Goal: Task Accomplishment & Management: Manage account settings

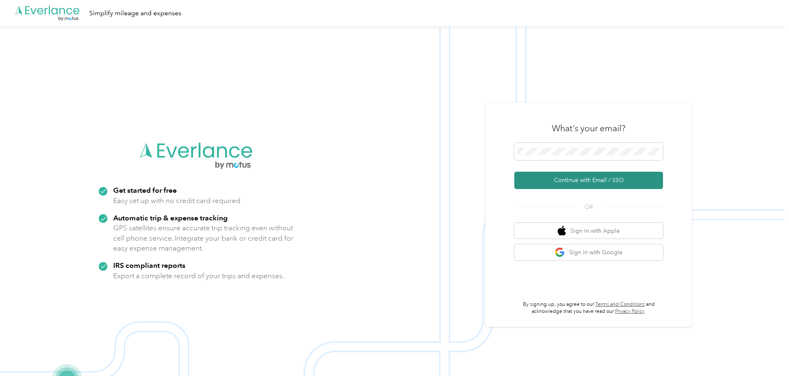
click at [583, 178] on button "Continue with Email / SSO" at bounding box center [588, 180] width 149 height 17
click at [571, 173] on button "Continue with Email / SSO" at bounding box center [588, 180] width 149 height 17
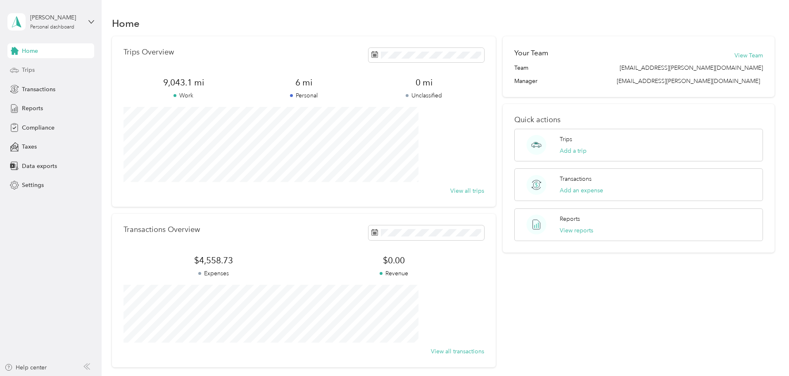
click at [27, 67] on span "Trips" at bounding box center [28, 70] width 13 height 9
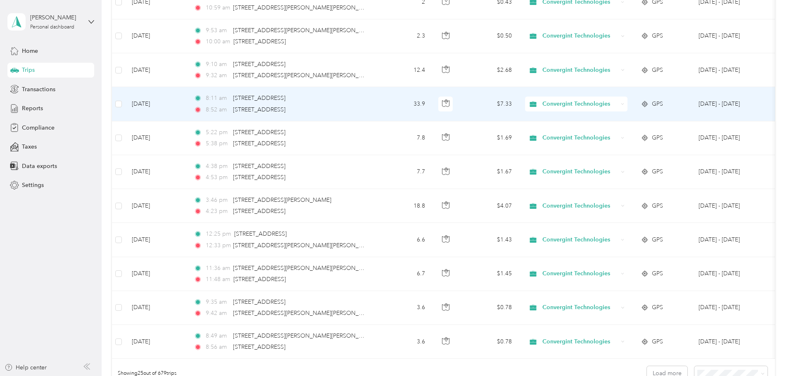
scroll to position [743, 0]
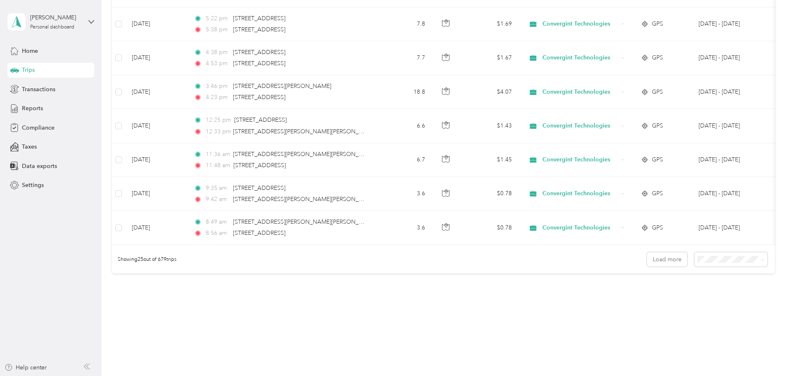
click at [661, 306] on div "100 per load" at bounding box center [674, 310] width 62 height 9
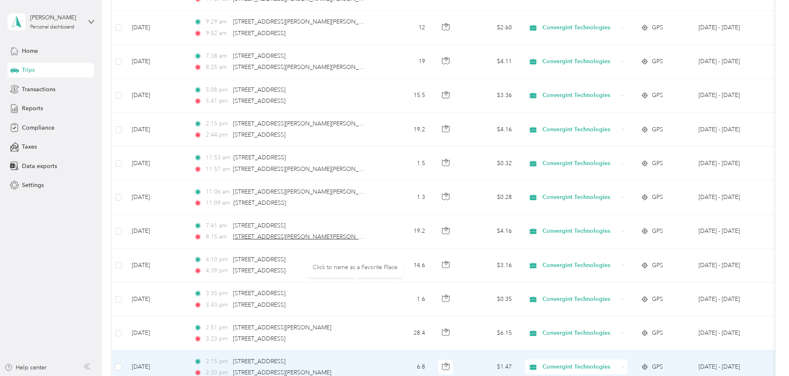
scroll to position [2725, 0]
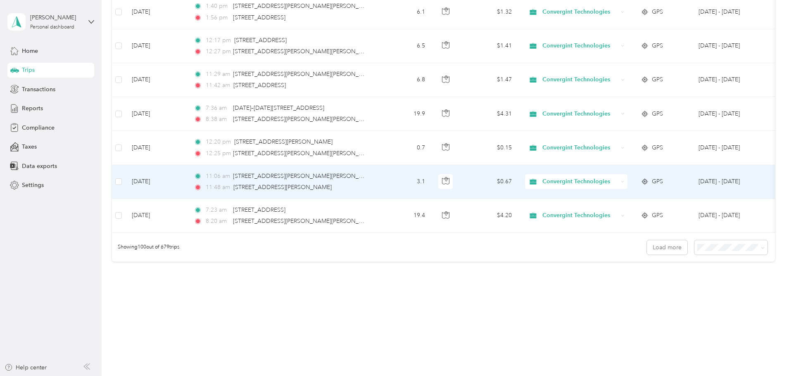
scroll to position [3309, 0]
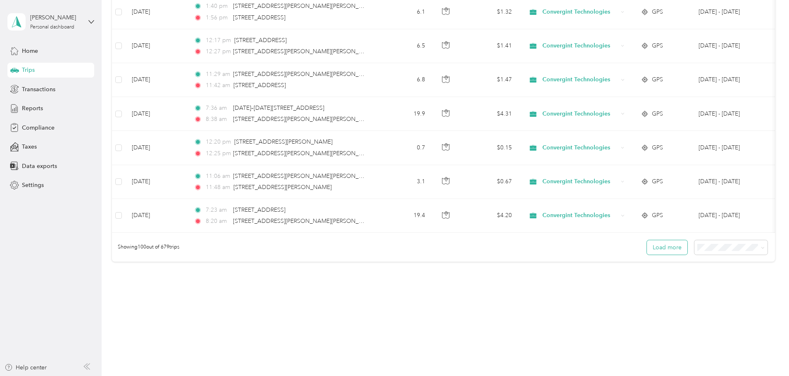
click at [647, 250] on button "Load more" at bounding box center [667, 247] width 40 height 14
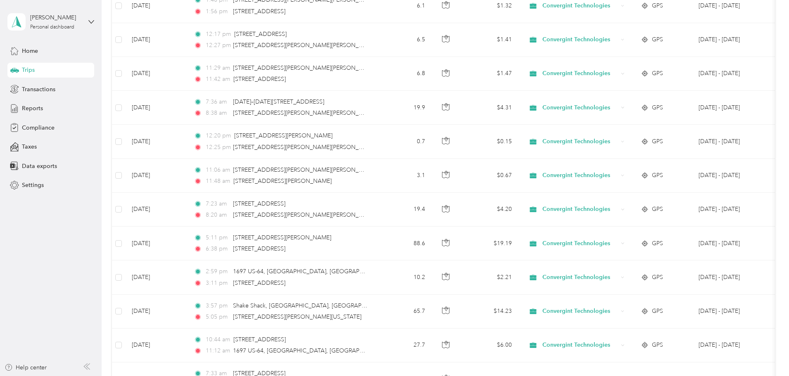
click at [757, 34] on div "9,043.1 mi Work 6 mi Personal 0 mi Unclassified $1,947.92 Value All purposes Fi…" at bounding box center [443, 205] width 663 height 6954
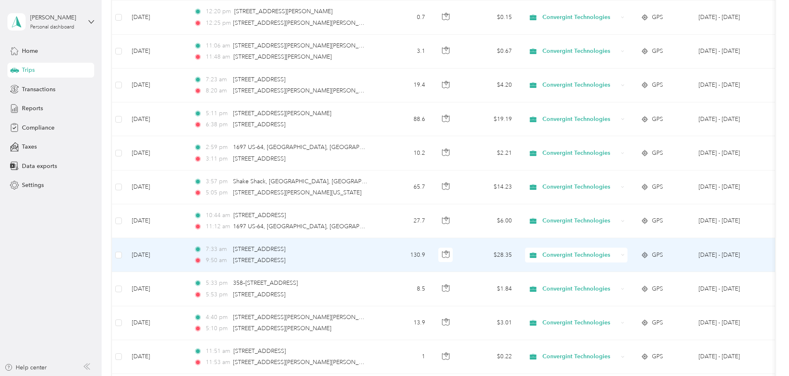
scroll to position [3433, 0]
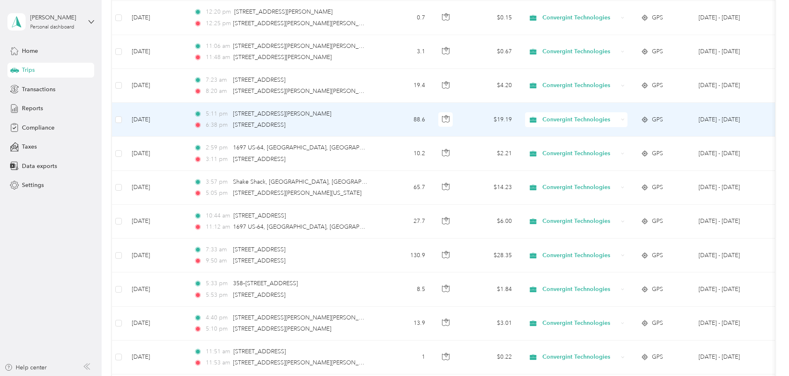
click at [125, 119] on td at bounding box center [118, 120] width 13 height 34
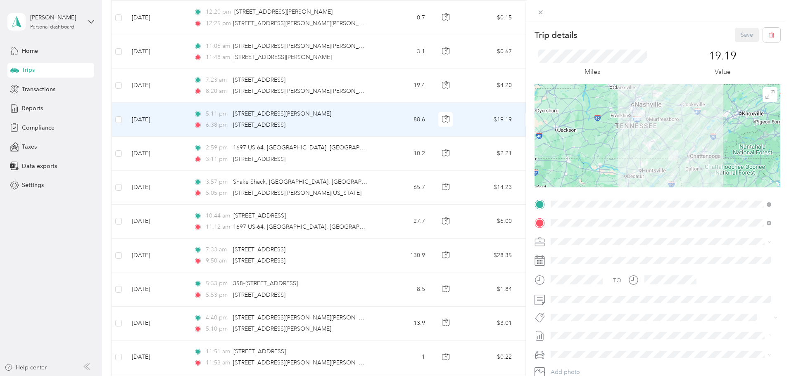
click at [173, 120] on div "Trip details Save This trip cannot be edited because it is either under review,…" at bounding box center [394, 188] width 789 height 376
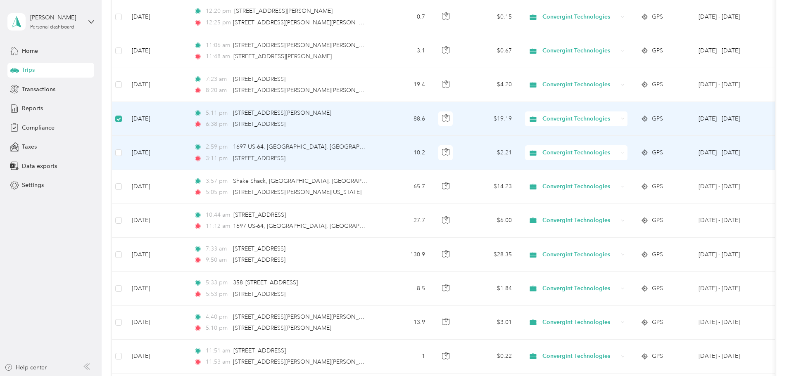
scroll to position [3432, 0]
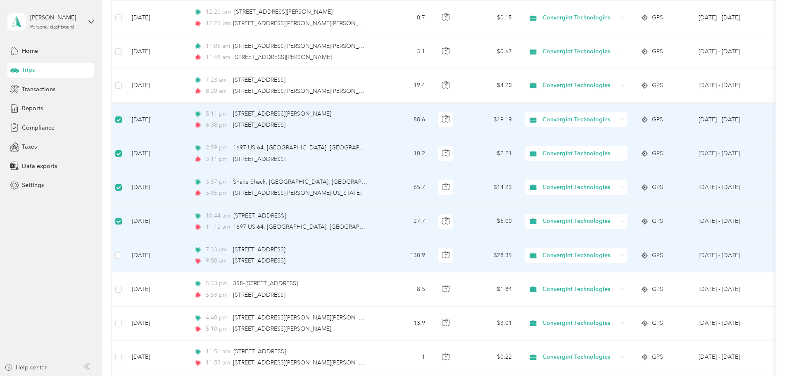
click at [125, 255] on td at bounding box center [118, 256] width 13 height 34
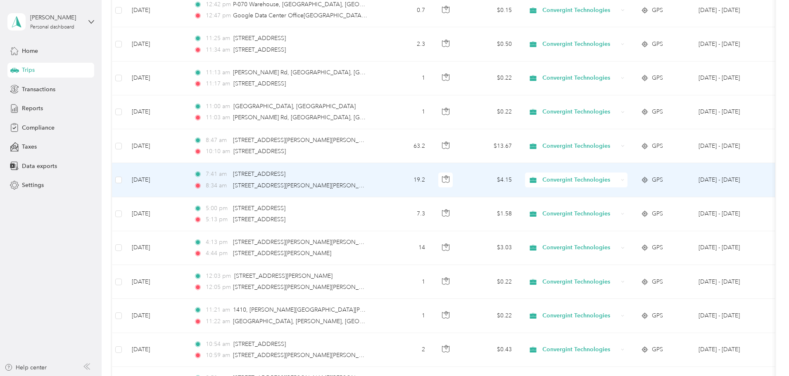
scroll to position [0, 0]
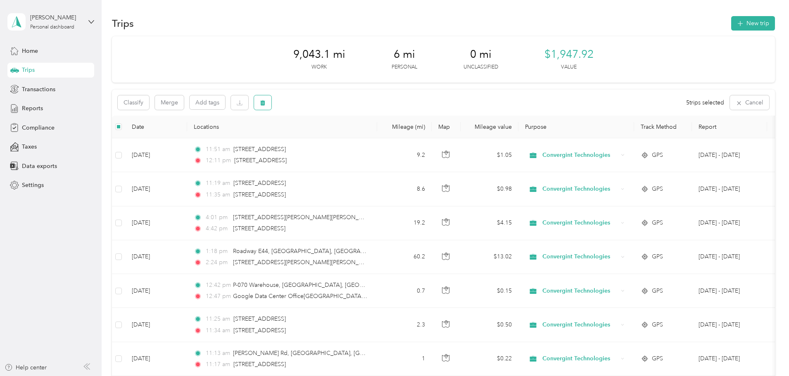
click at [266, 101] on icon "button" at bounding box center [263, 103] width 6 height 6
click at [378, 136] on button "Yes" at bounding box center [379, 136] width 16 height 13
click at [30, 107] on span "Reports" at bounding box center [32, 108] width 21 height 9
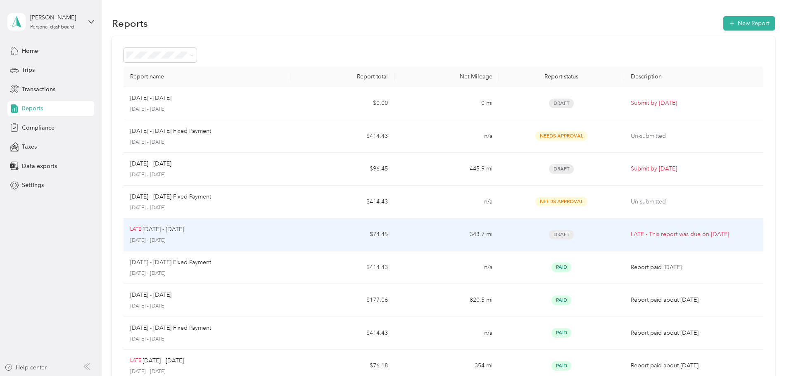
click at [284, 236] on div "LATE [DATE] - [DATE] [DATE] - [DATE]" at bounding box center [207, 234] width 154 height 19
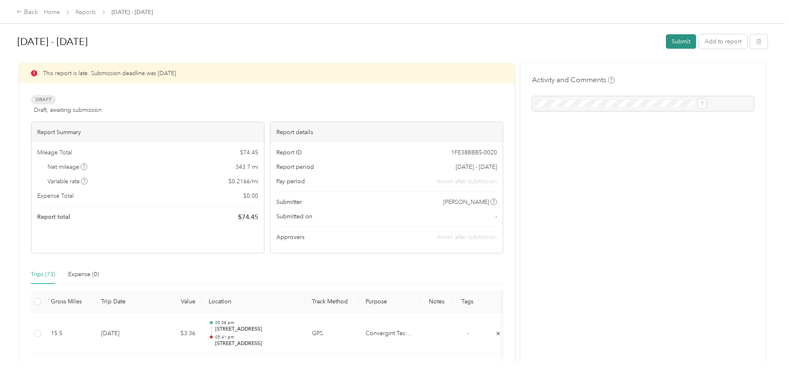
click at [666, 39] on button "Submit" at bounding box center [681, 41] width 30 height 14
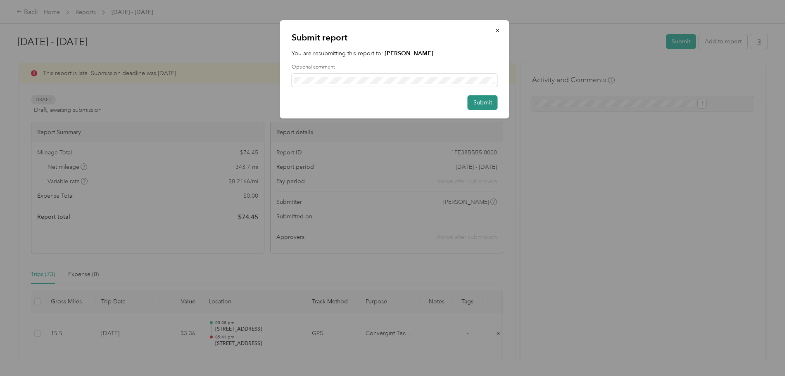
click at [483, 104] on button "Submit" at bounding box center [482, 102] width 30 height 14
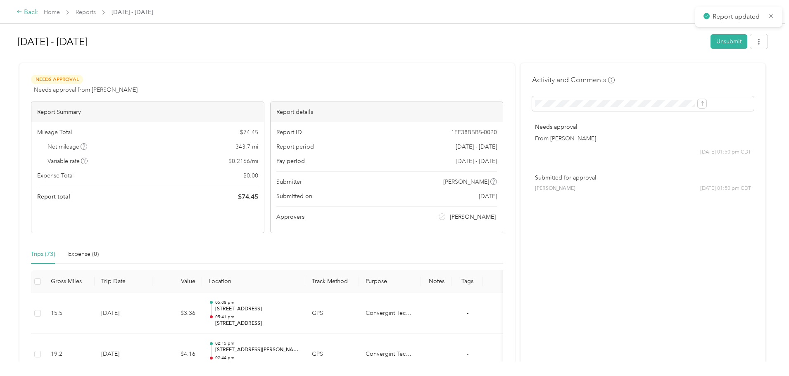
click at [38, 11] on div "Back" at bounding box center [27, 12] width 21 height 10
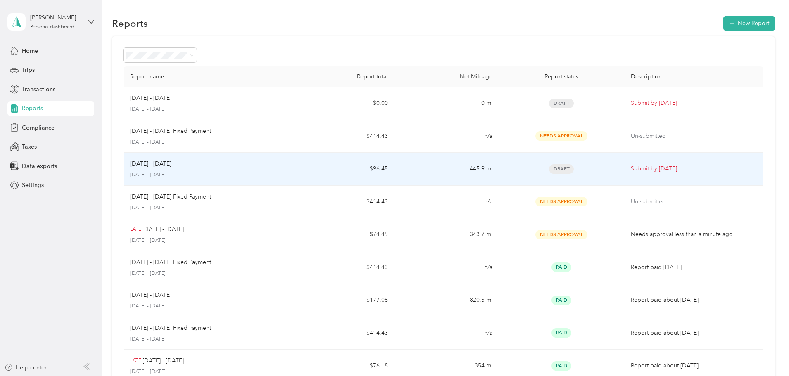
click at [577, 171] on div "Draft" at bounding box center [561, 168] width 112 height 9
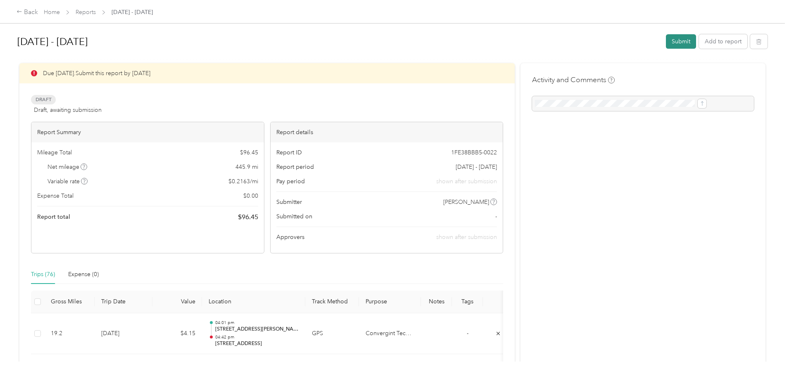
click at [666, 42] on button "Submit" at bounding box center [681, 41] width 30 height 14
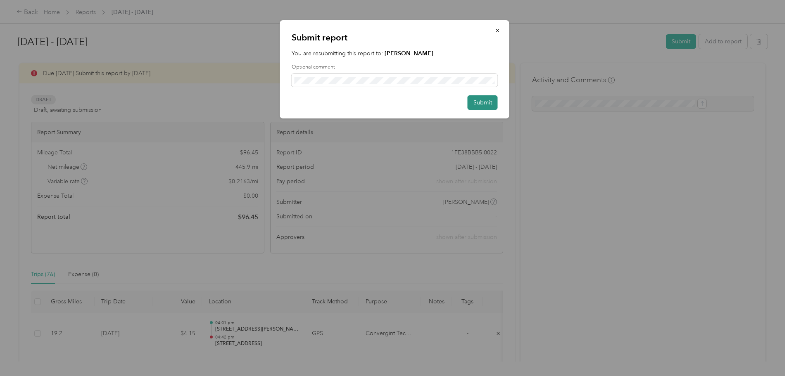
click at [479, 100] on button "Submit" at bounding box center [482, 102] width 30 height 14
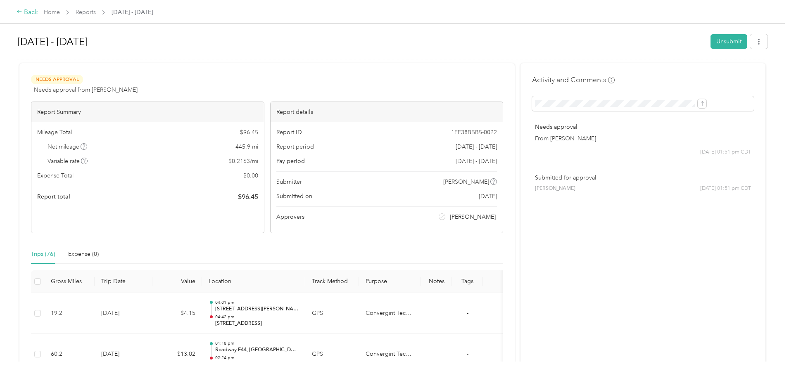
click at [38, 14] on div "Back" at bounding box center [27, 12] width 21 height 10
